Goal: Communication & Community: Ask a question

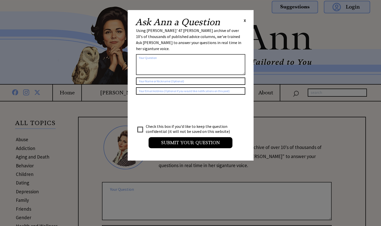
click at [156, 56] on textarea at bounding box center [190, 64] width 109 height 21
type textarea "why did daniela felt uncomfortable"
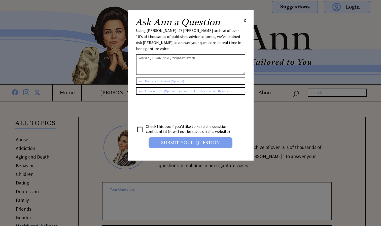
click at [168, 137] on input "Submit your Question" at bounding box center [191, 142] width 84 height 11
click at [175, 137] on input "Submit your Question" at bounding box center [191, 142] width 84 height 11
click at [160, 139] on input "Submit your Question" at bounding box center [191, 142] width 84 height 11
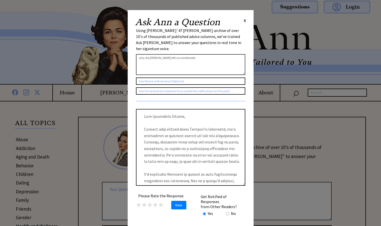
click at [245, 20] on span "X" at bounding box center [245, 20] width 2 height 5
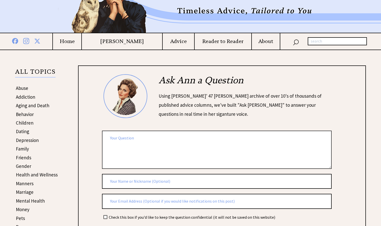
scroll to position [52, 0]
click at [22, 148] on link "Family" at bounding box center [22, 149] width 13 height 6
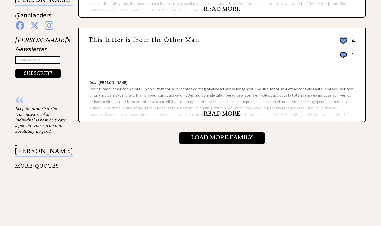
scroll to position [531, 0]
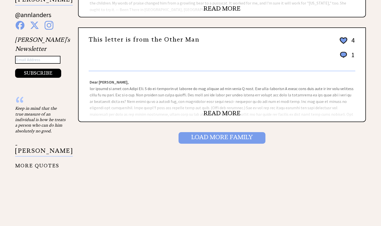
click at [195, 136] on input "Load More Family" at bounding box center [222, 138] width 87 height 12
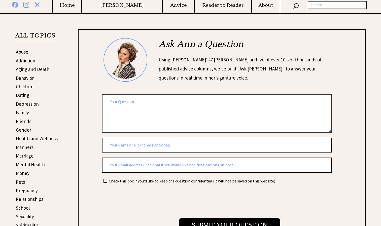
scroll to position [88, 0]
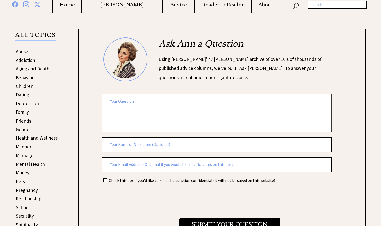
click at [124, 105] on textarea at bounding box center [217, 113] width 230 height 38
type textarea "why did daniela mother sighed every time daniela asked for help"
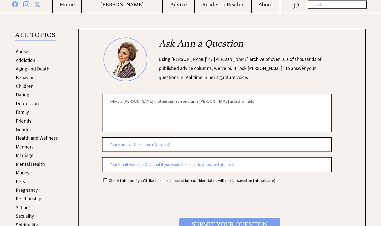
click at [206, 223] on input "Submit your Question" at bounding box center [229, 224] width 101 height 13
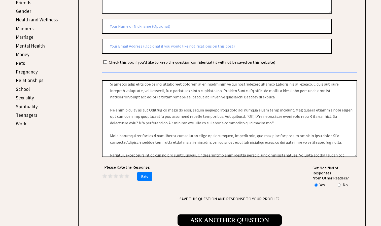
scroll to position [16, 0]
click at [271, 124] on textarea at bounding box center [229, 118] width 255 height 77
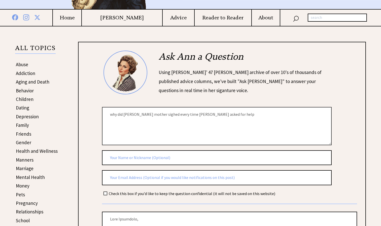
scroll to position [70, 0]
